Goal: Task Accomplishment & Management: Manage account settings

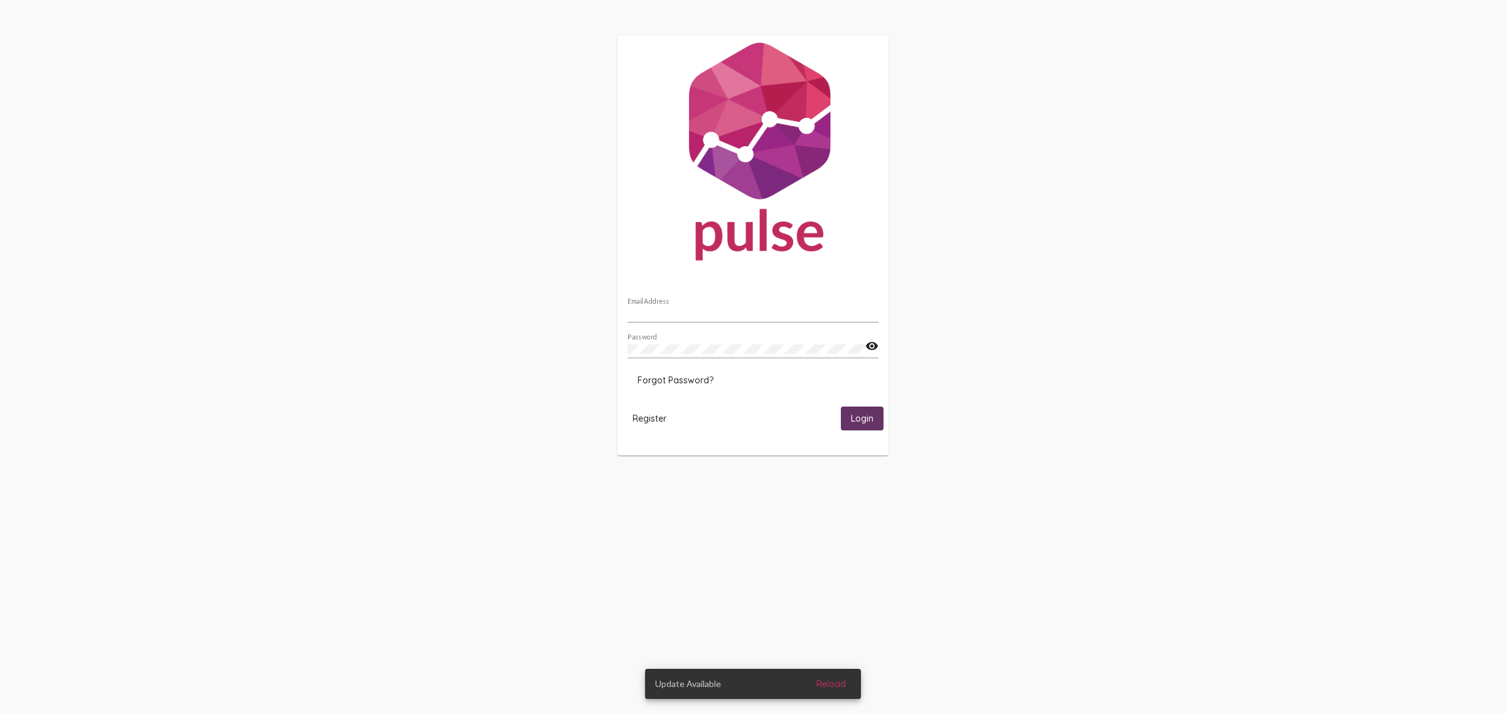
type input "[EMAIL_ADDRESS][DOMAIN_NAME]"
drag, startPoint x: 1142, startPoint y: 1, endPoint x: 1368, endPoint y: 268, distance: 349.9
click at [1368, 268] on div "smcclellan@pohoc.org Email Address Password visibility Forgot Password? Registe…" at bounding box center [753, 245] width 1506 height 491
click at [873, 422] on span "Login" at bounding box center [862, 418] width 23 height 11
